Goal: Navigation & Orientation: Find specific page/section

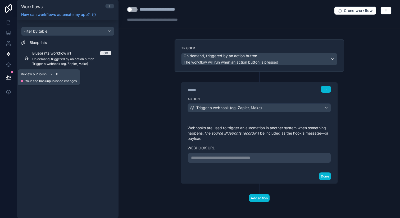
click at [5, 73] on button at bounding box center [9, 77] width 12 height 15
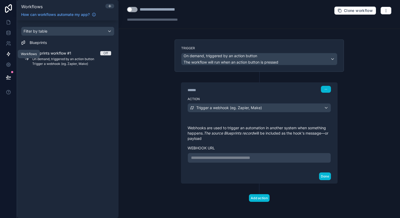
click at [11, 56] on link at bounding box center [8, 54] width 17 height 11
click at [14, 42] on link at bounding box center [8, 43] width 17 height 11
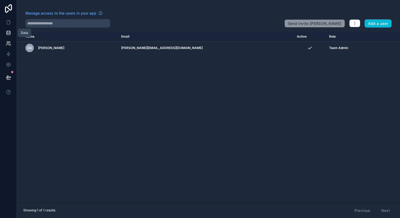
click at [8, 36] on link at bounding box center [8, 33] width 17 height 11
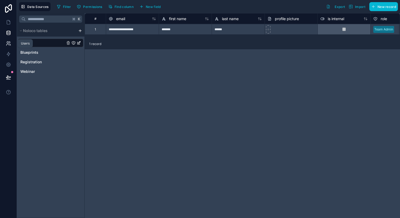
click at [9, 47] on link at bounding box center [8, 43] width 17 height 11
